Goal: Information Seeking & Learning: Find specific fact

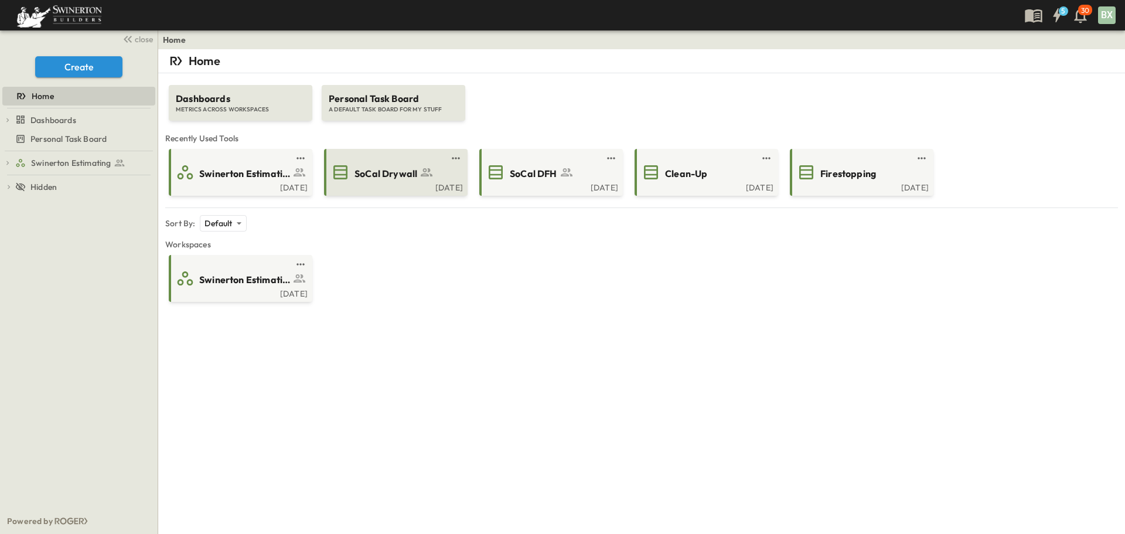
click at [405, 187] on div "[DATE]" at bounding box center [394, 186] width 137 height 9
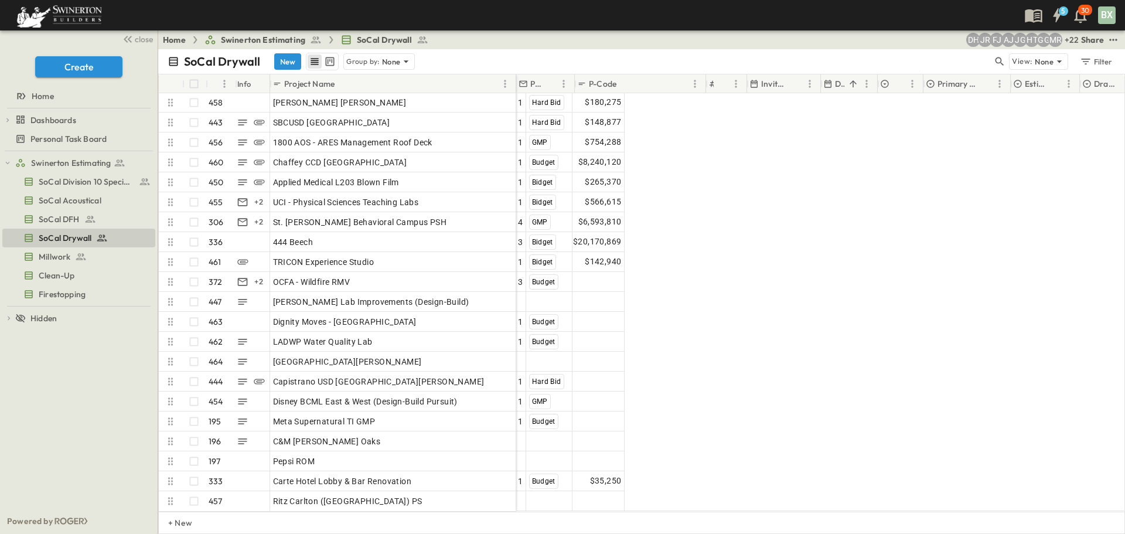
scroll to position [8836, 0]
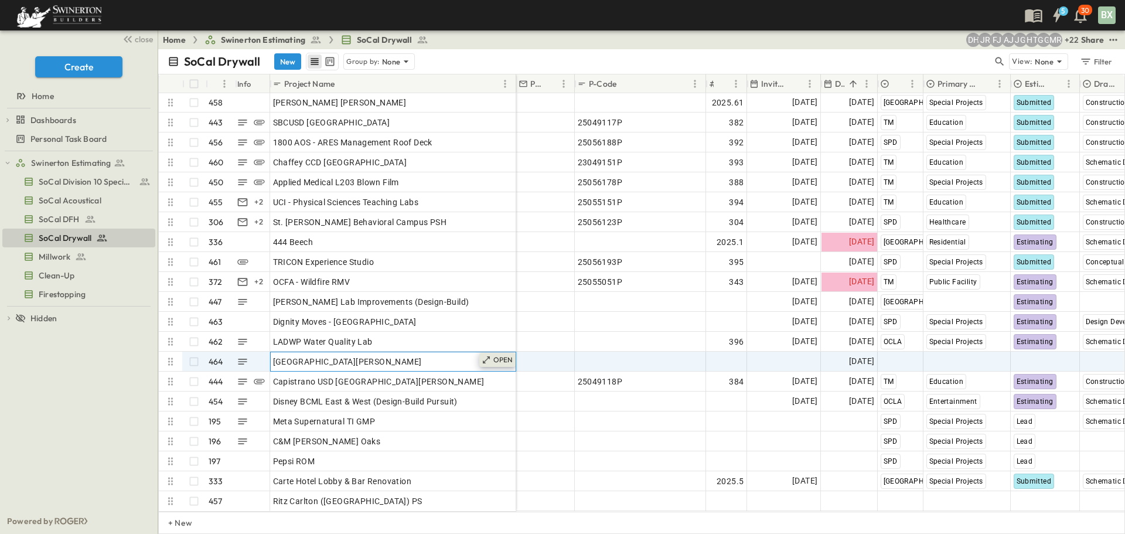
click at [493, 355] on p "OPEN" at bounding box center [503, 359] width 20 height 9
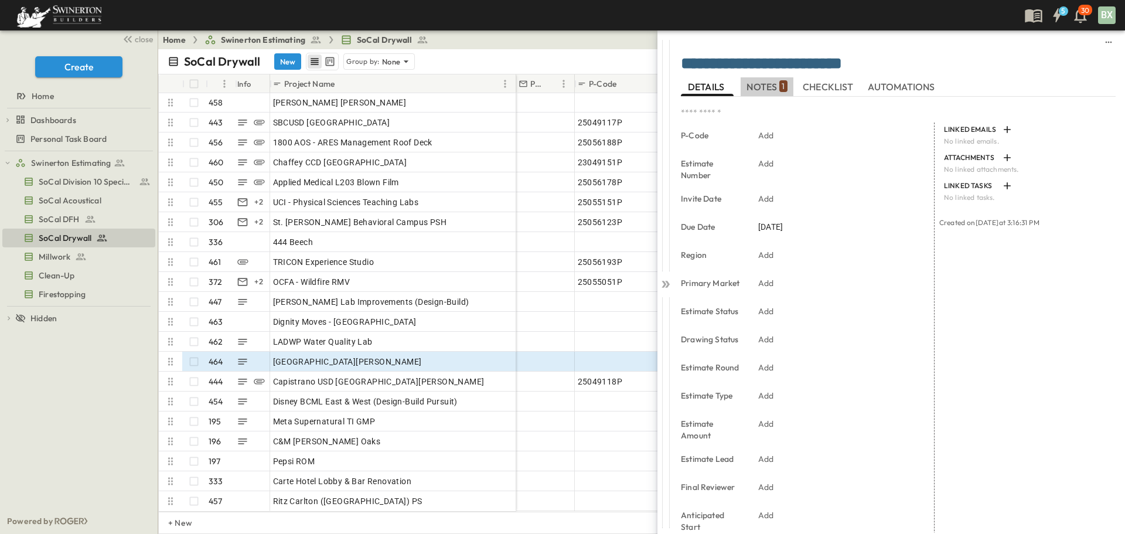
click at [758, 88] on span "NOTES 1" at bounding box center [767, 86] width 40 height 11
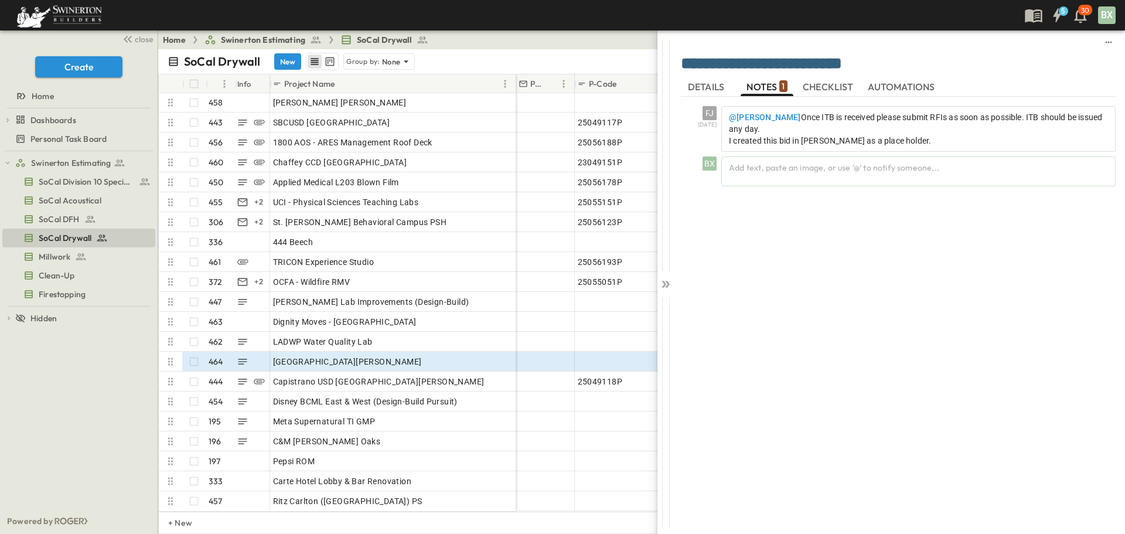
click at [825, 83] on span "CHECKLIST" at bounding box center [829, 86] width 53 height 11
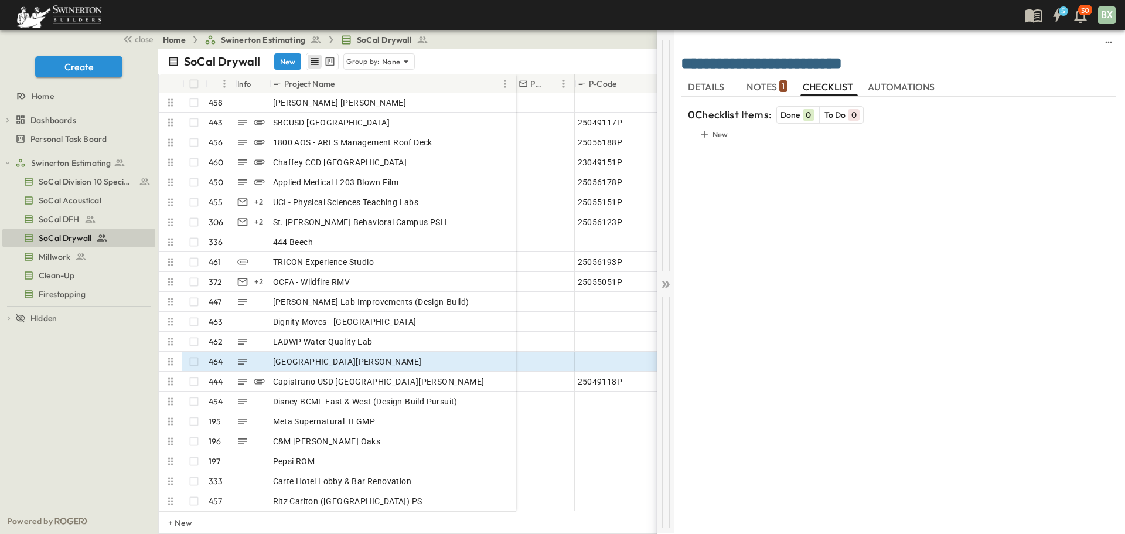
click at [664, 280] on icon at bounding box center [666, 284] width 12 height 12
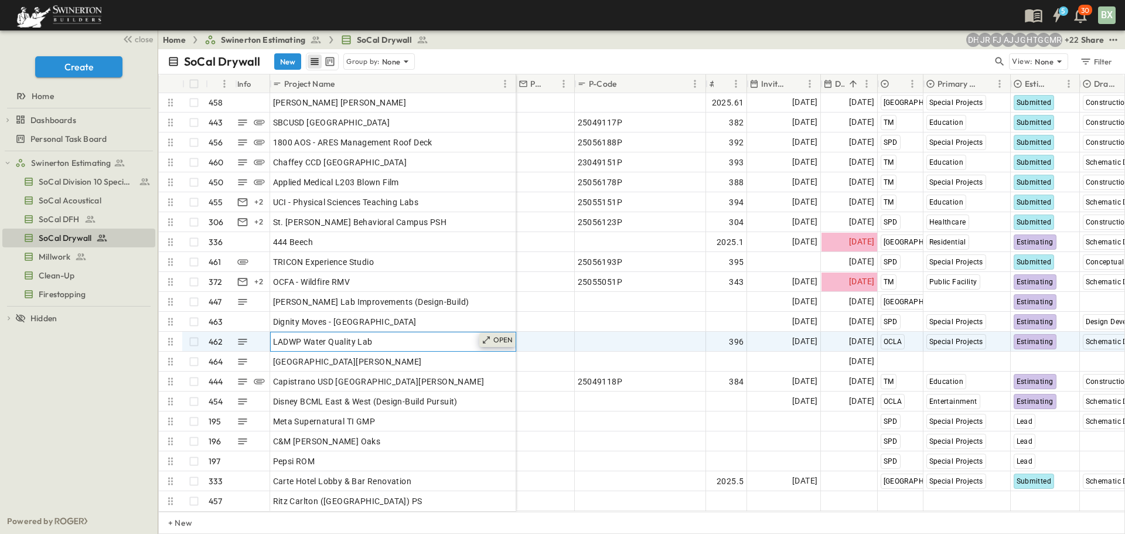
click at [509, 335] on p "OPEN" at bounding box center [503, 339] width 20 height 9
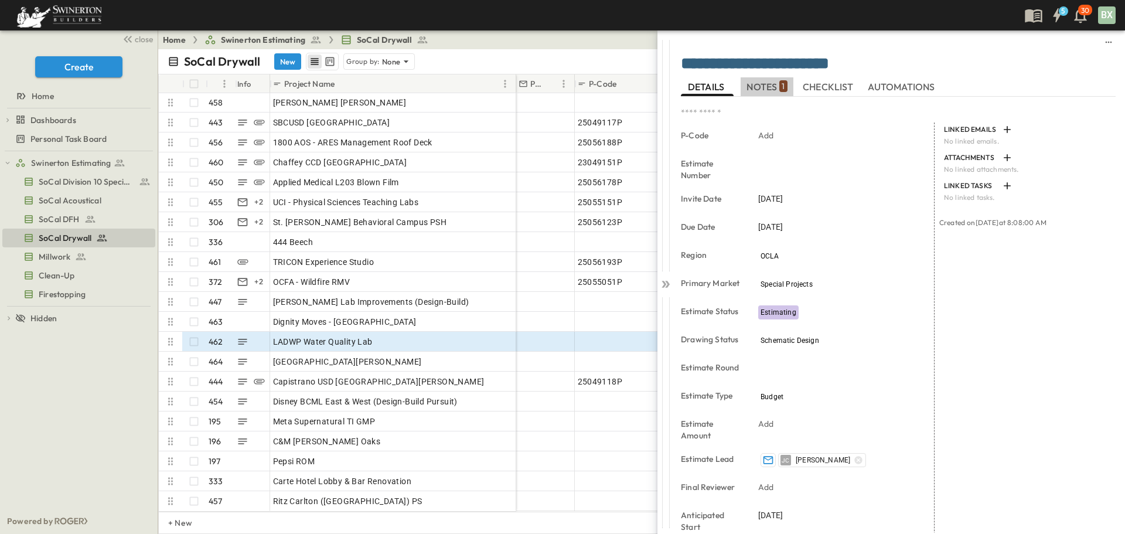
click at [760, 79] on button "NOTES 1" at bounding box center [767, 86] width 53 height 19
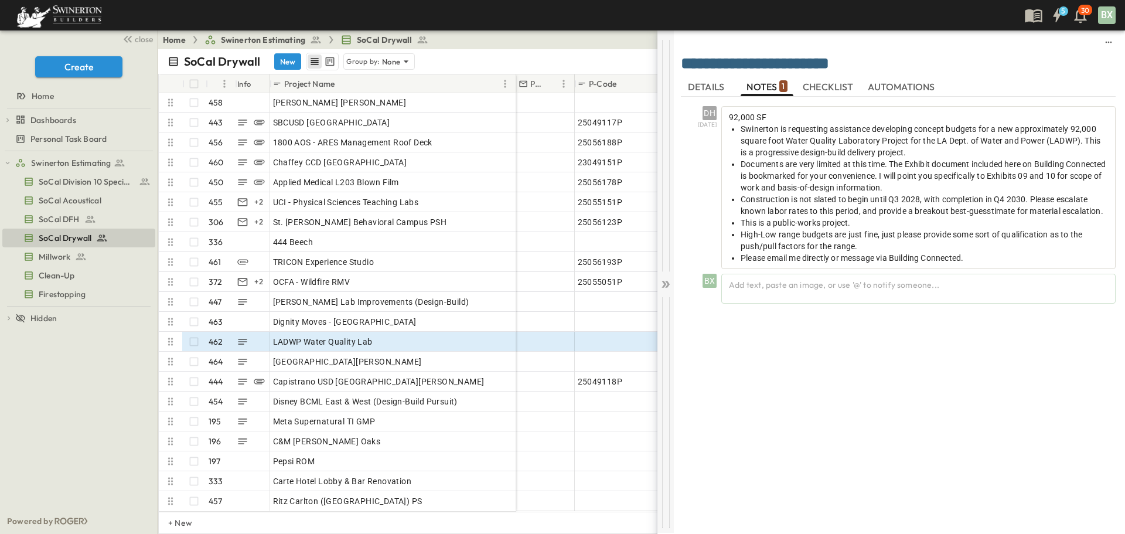
click at [670, 299] on div at bounding box center [666, 412] width 16 height 231
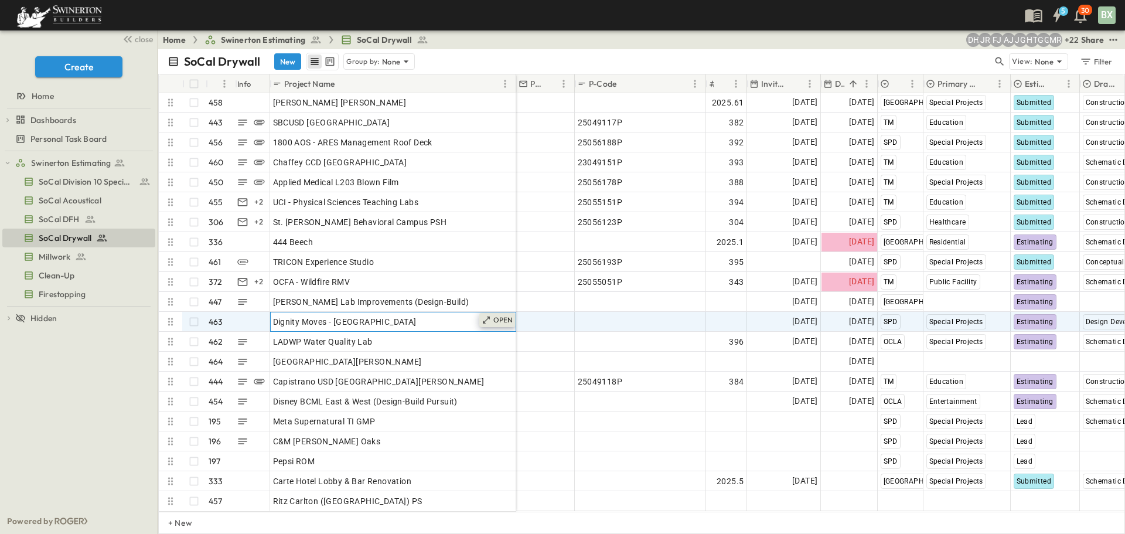
click at [488, 313] on div "OPEN" at bounding box center [497, 320] width 36 height 14
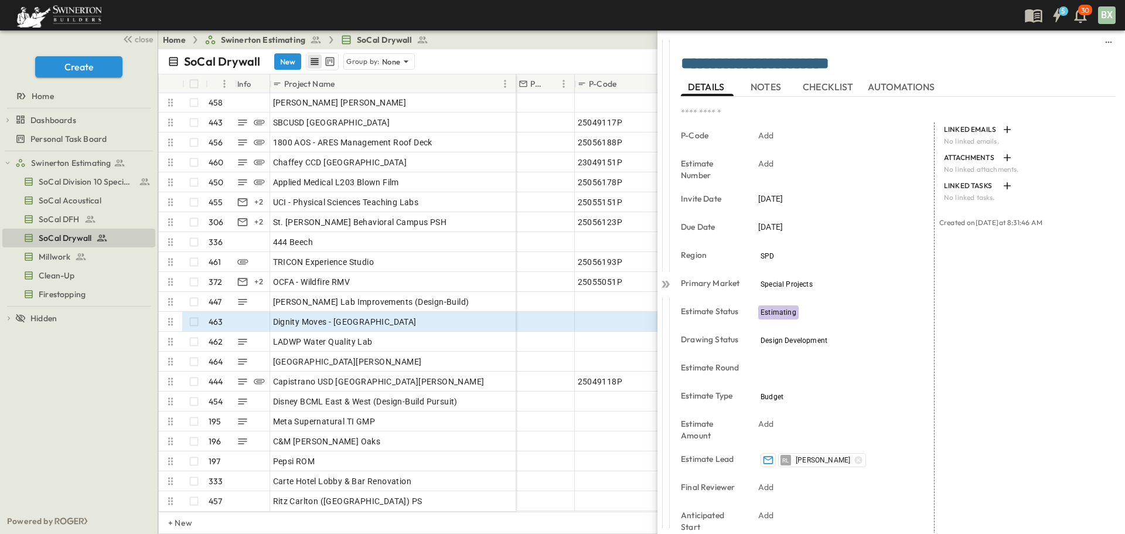
click at [768, 81] on span "NOTES" at bounding box center [767, 86] width 33 height 11
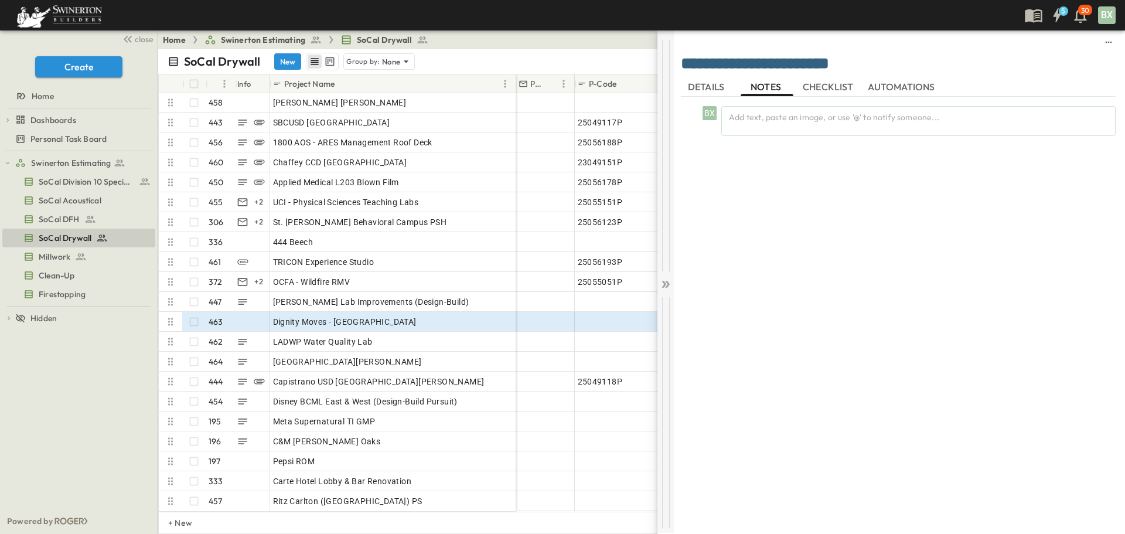
click at [667, 302] on div at bounding box center [666, 412] width 16 height 231
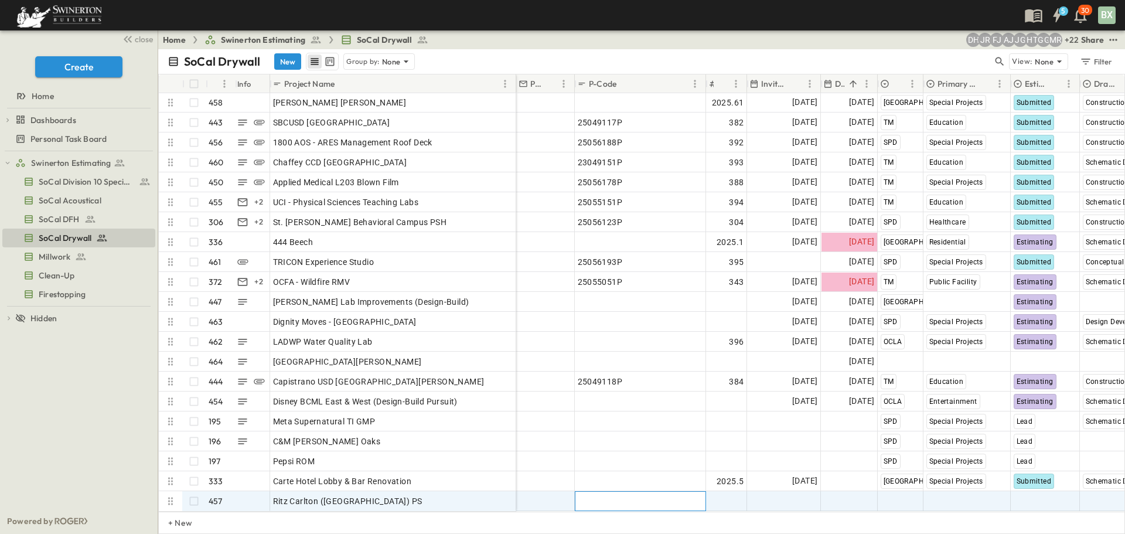
drag, startPoint x: 590, startPoint y: 501, endPoint x: 604, endPoint y: 500, distance: 13.5
click at [604, 500] on div "Add P-Code" at bounding box center [640, 501] width 130 height 19
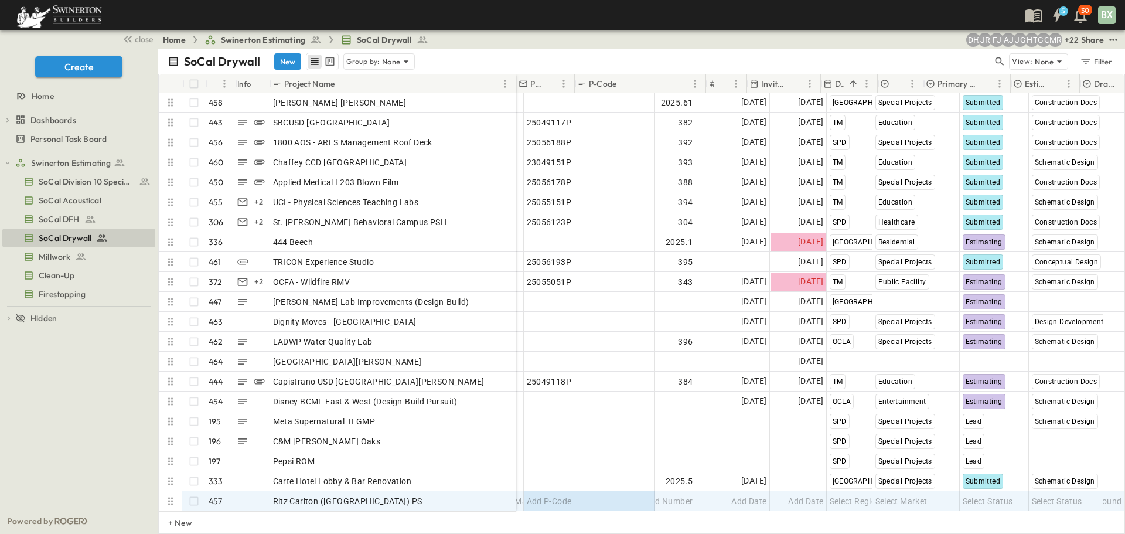
scroll to position [8836, 0]
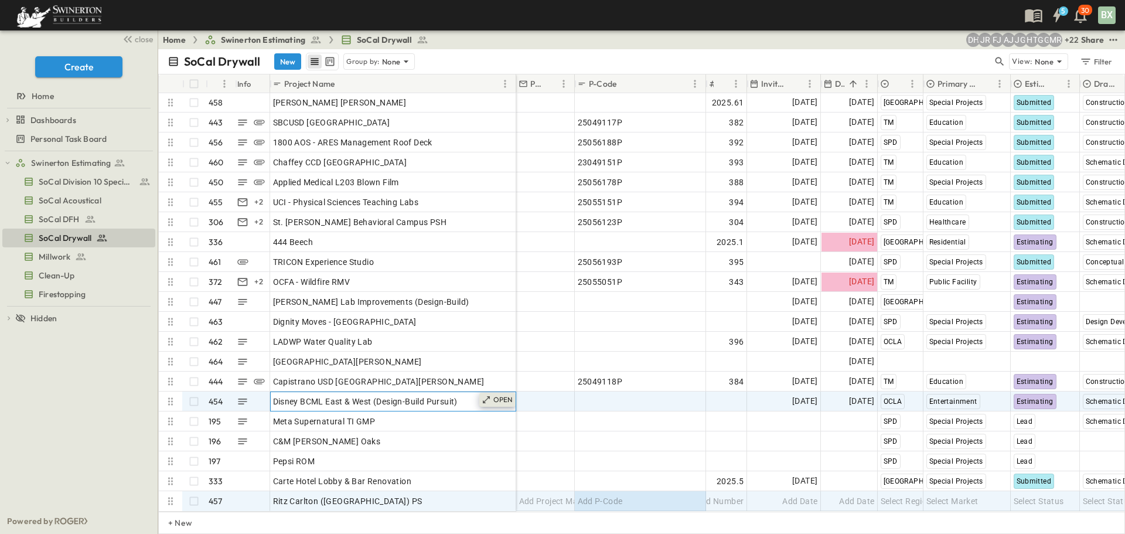
click at [500, 395] on p "OPEN" at bounding box center [503, 399] width 20 height 9
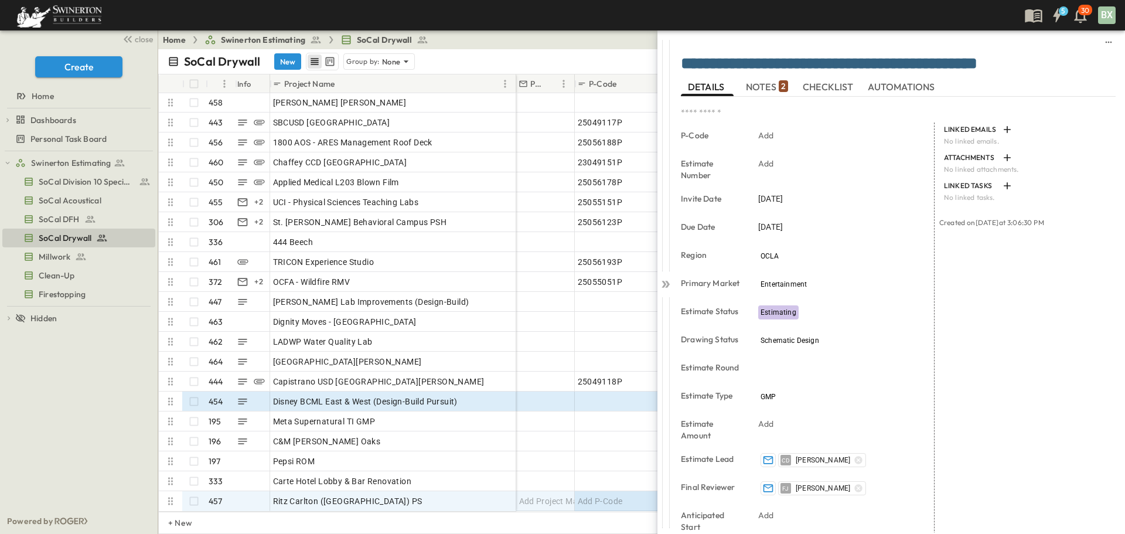
click at [768, 84] on span "NOTES 2" at bounding box center [767, 86] width 42 height 11
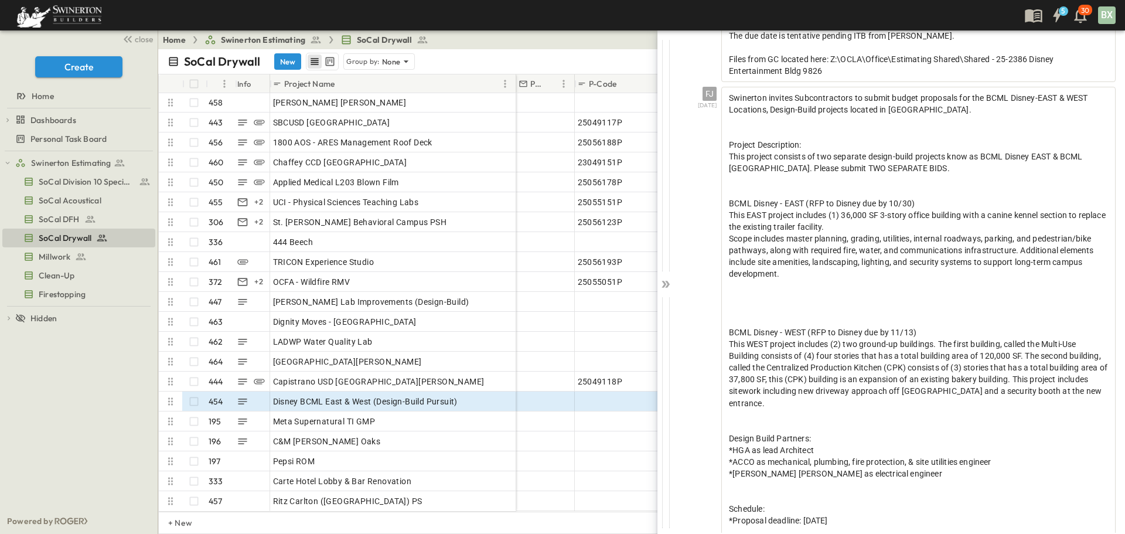
scroll to position [117, 0]
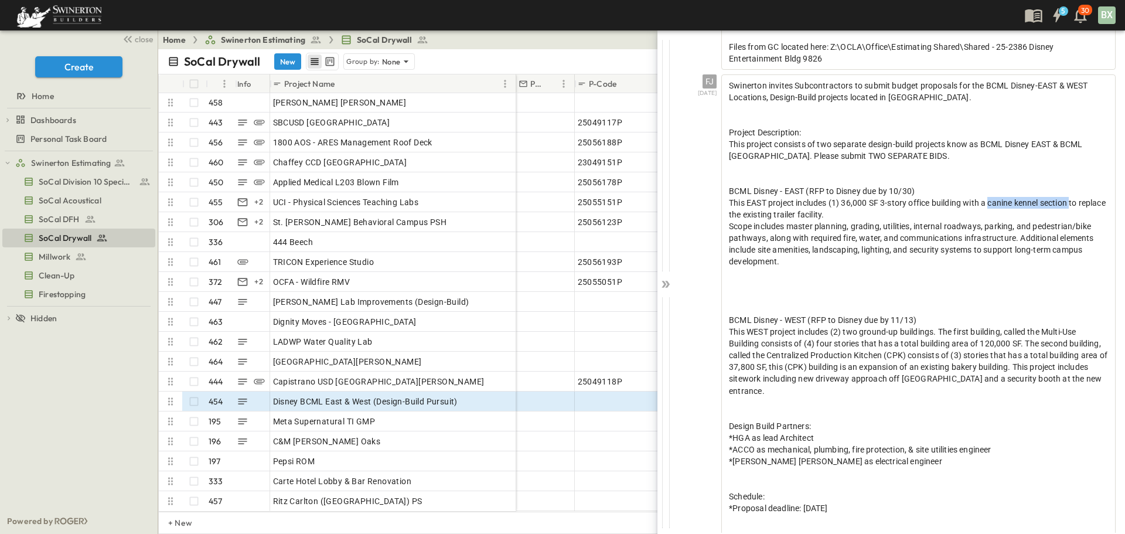
drag, startPoint x: 989, startPoint y: 205, endPoint x: 1072, endPoint y: 208, distance: 83.3
click at [1072, 208] on div "This EAST project includes (1) 36,000 SF 3-story office building with a canine …" at bounding box center [918, 208] width 379 height 23
copy span "canine kennel section"
click at [667, 282] on icon at bounding box center [667, 284] width 5 height 7
